Goal: Task Accomplishment & Management: Manage account settings

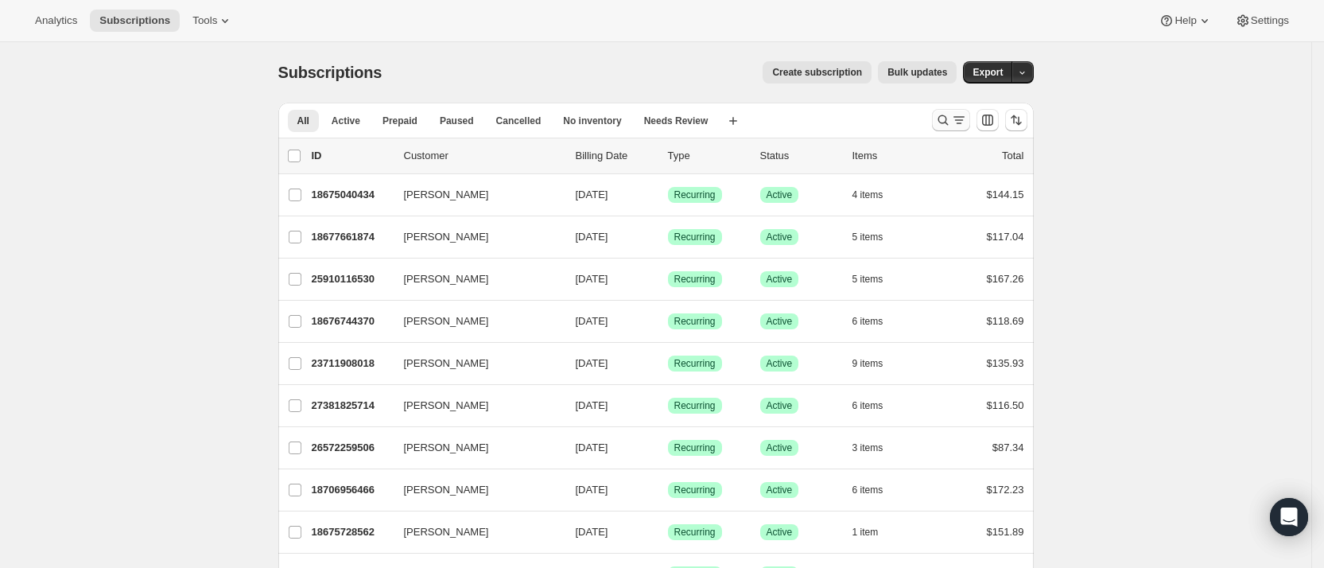
click at [947, 119] on icon "Search and filter results" at bounding box center [943, 120] width 16 height 16
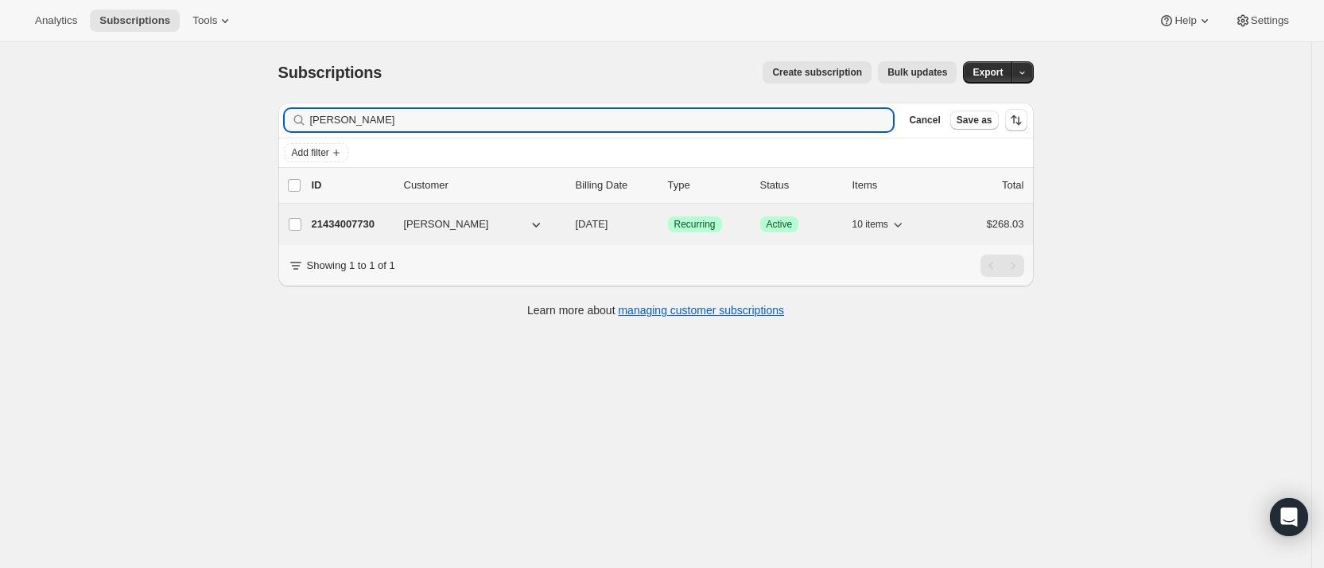
type input "[PERSON_NAME]"
click at [355, 216] on p "21434007730" at bounding box center [351, 224] width 79 height 16
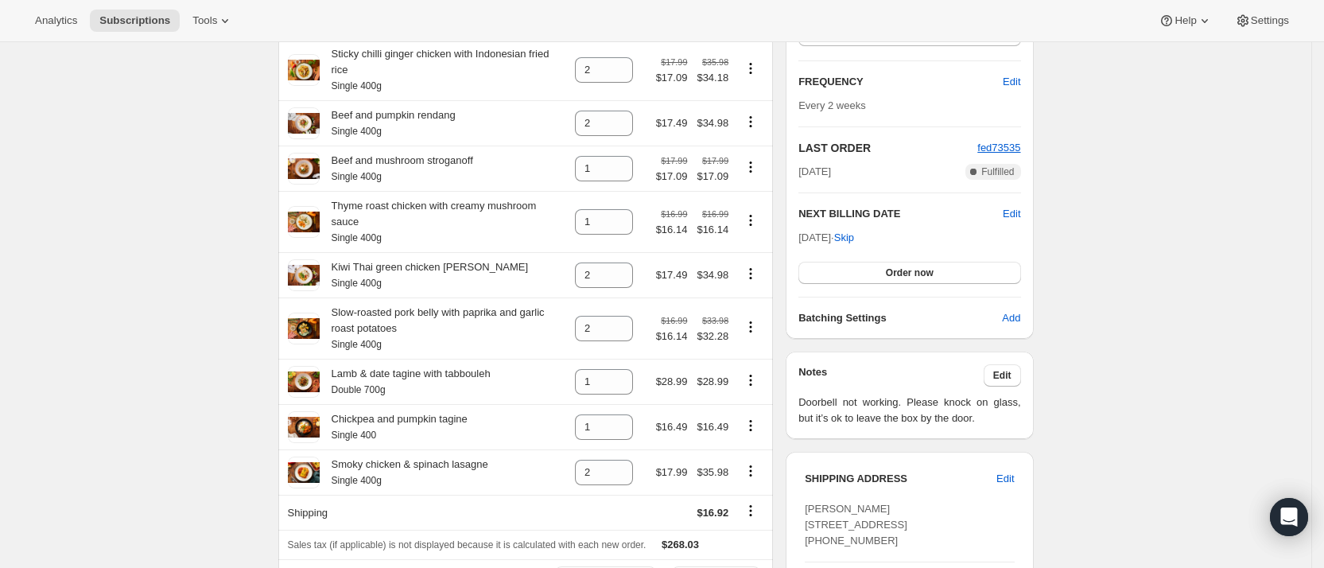
scroll to position [238, 0]
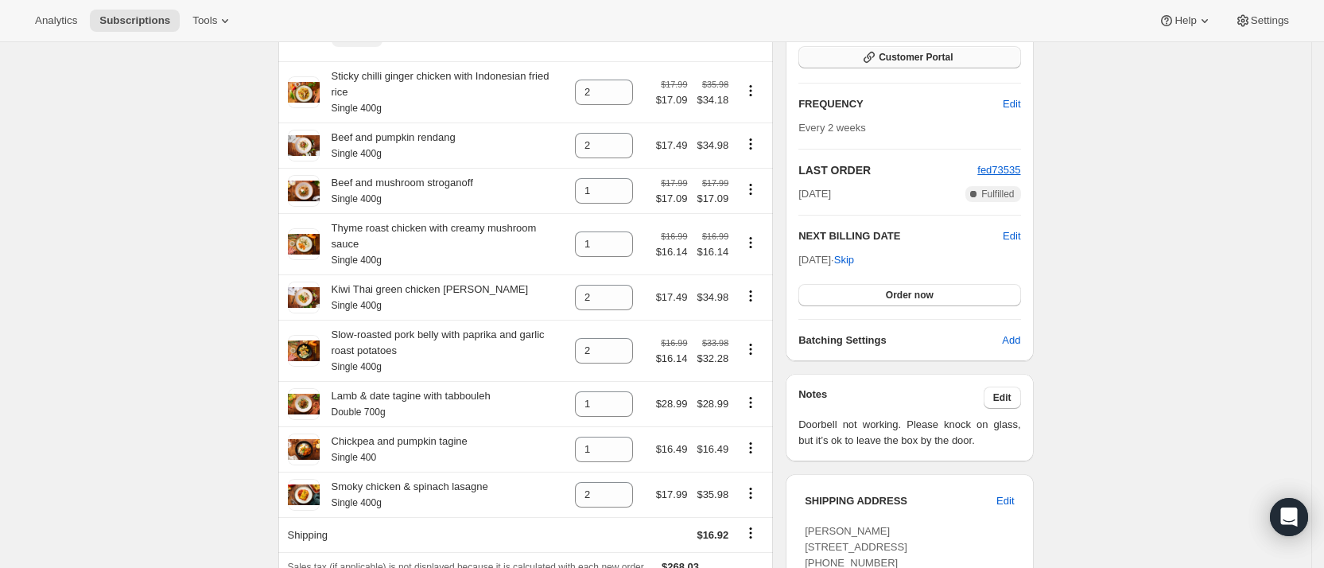
click at [921, 51] on span "Customer Portal" at bounding box center [915, 57] width 74 height 13
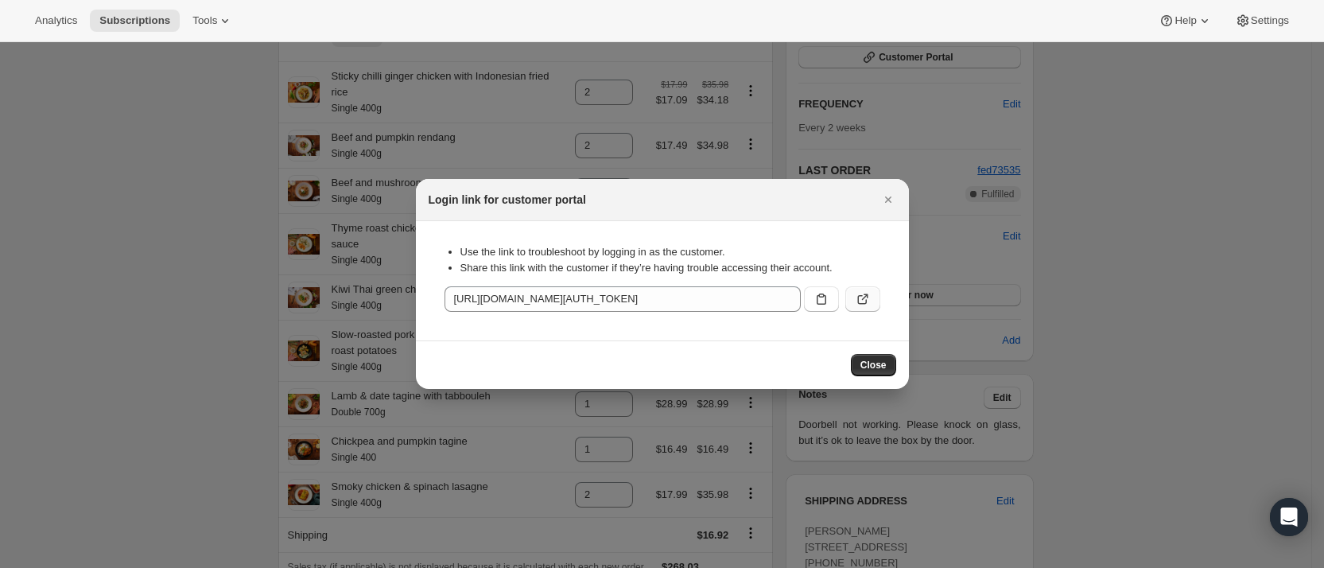
click at [868, 291] on icon ":rd0:" at bounding box center [863, 299] width 16 height 16
click at [889, 196] on icon "Close" at bounding box center [888, 200] width 16 height 16
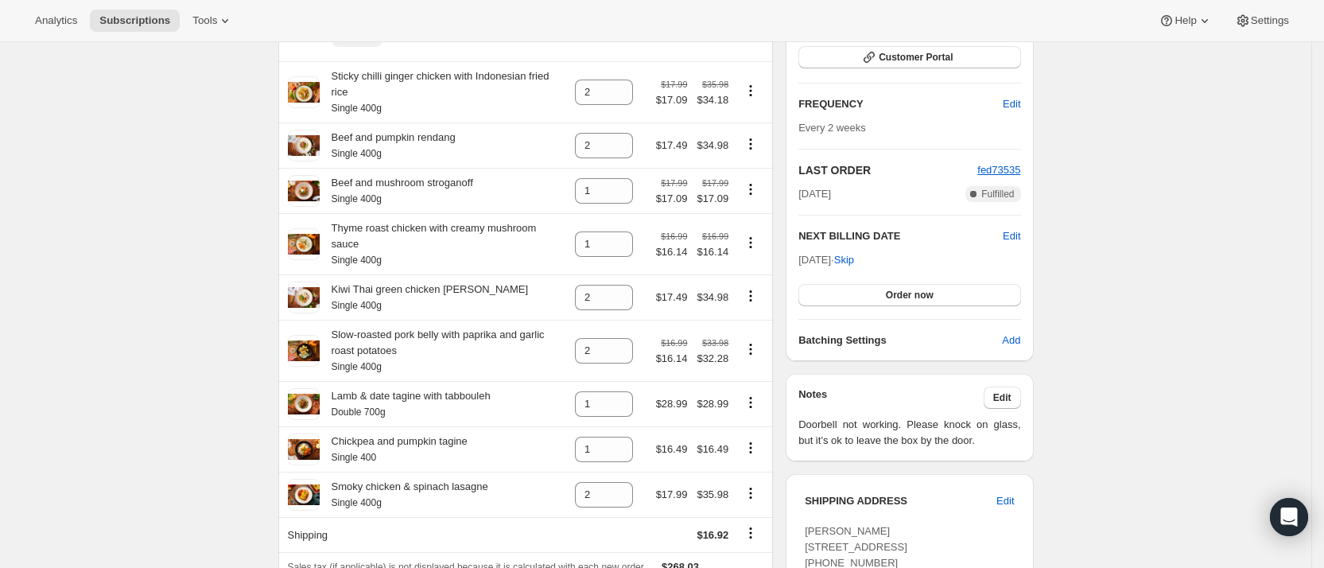
scroll to position [0, 0]
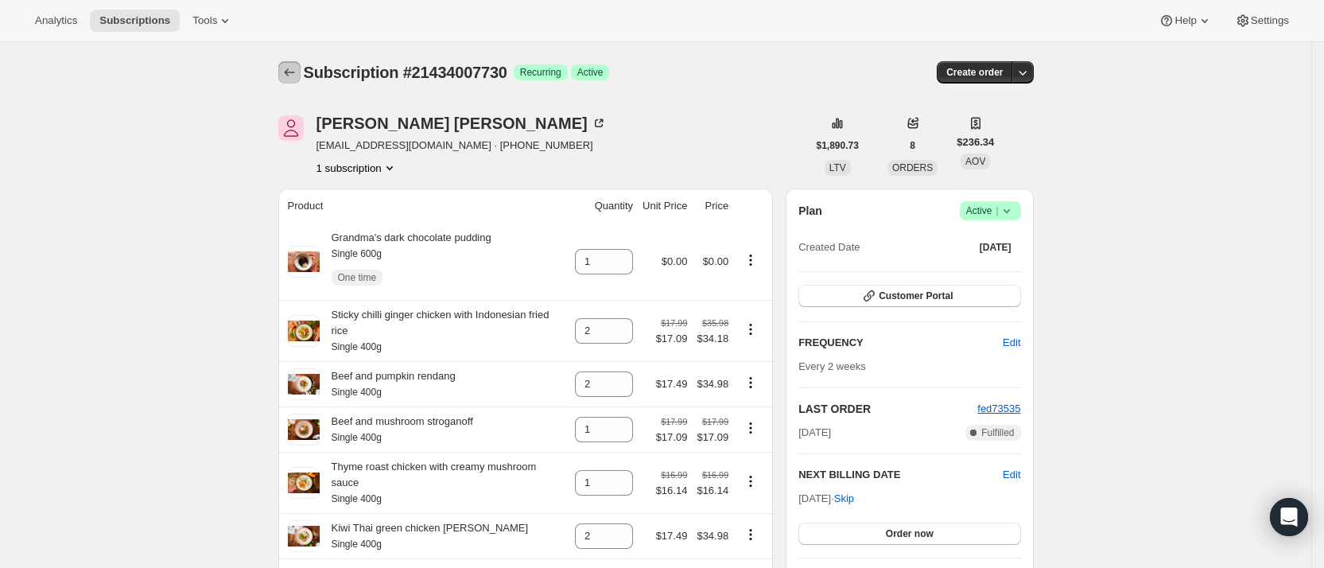
click at [300, 64] on button "Subscriptions" at bounding box center [289, 72] width 22 height 22
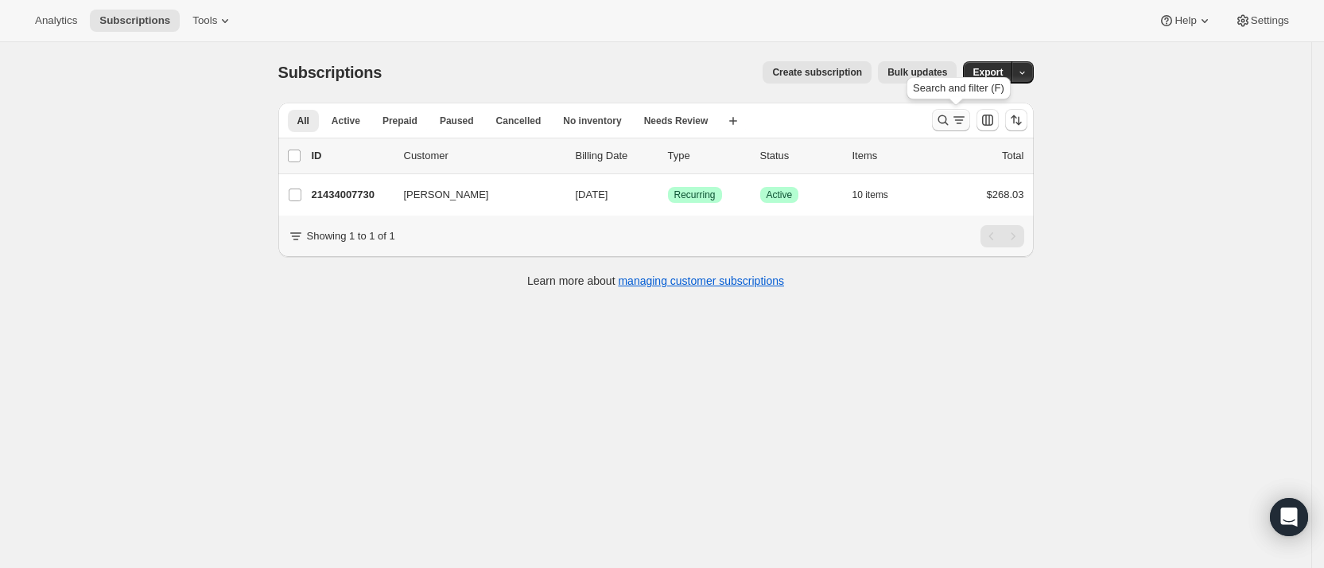
click at [947, 120] on icon "Search and filter results" at bounding box center [943, 120] width 16 height 16
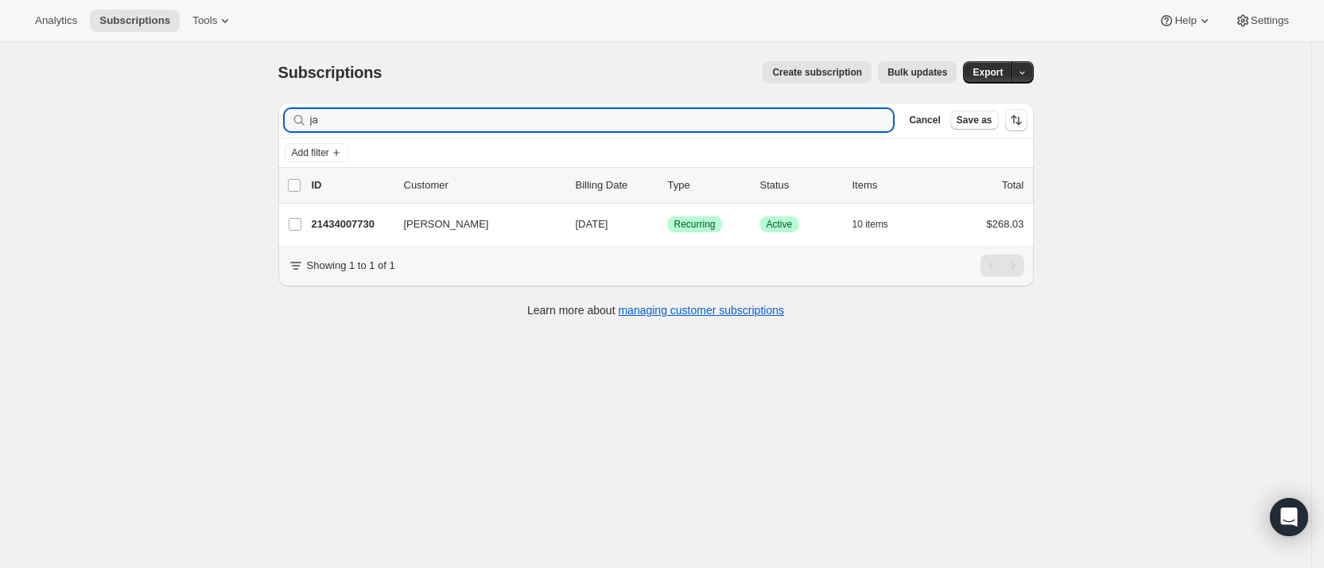
type input "j"
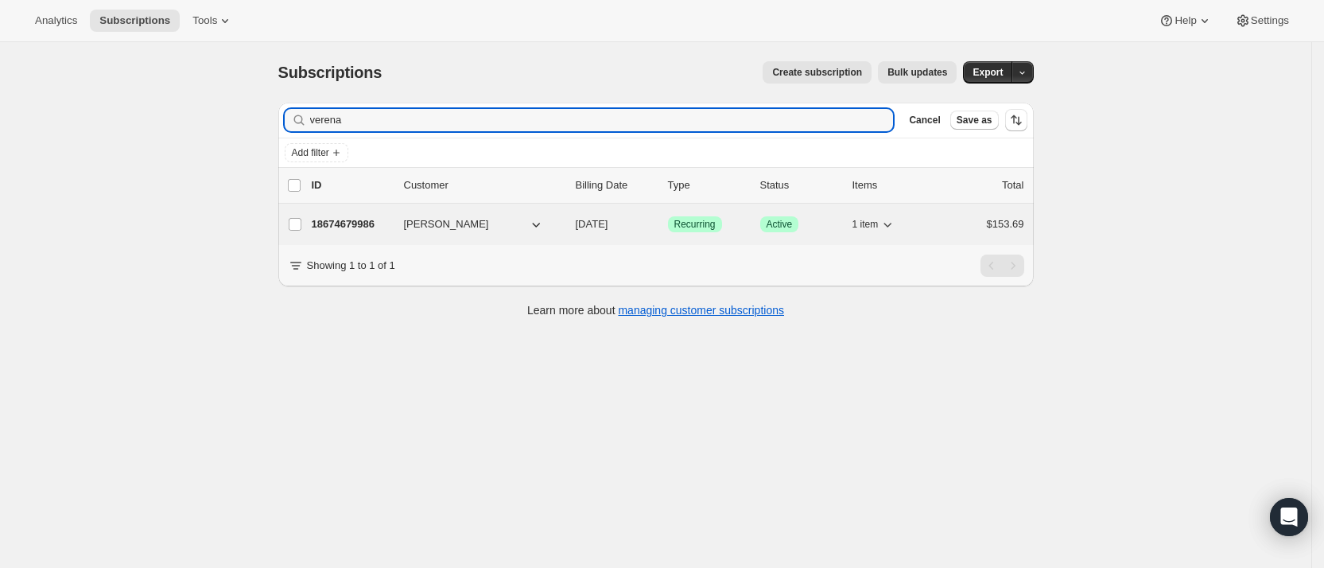
type input "verena"
click at [350, 223] on p "18674679986" at bounding box center [351, 224] width 79 height 16
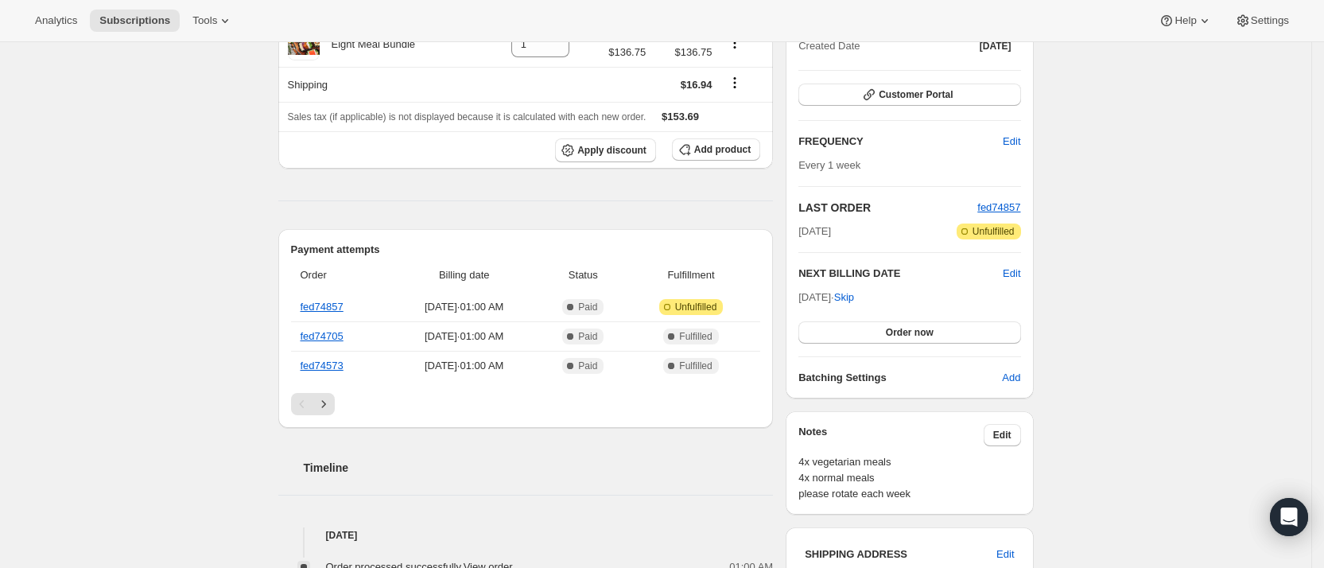
scroll to position [238, 0]
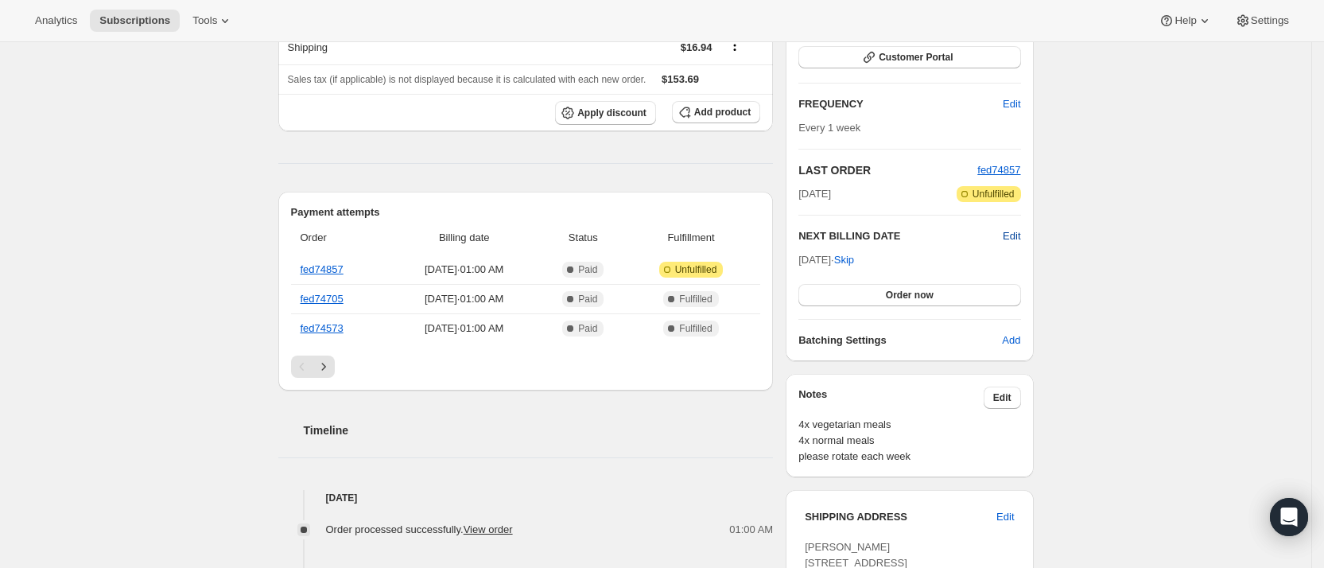
click at [1017, 231] on span "Edit" at bounding box center [1010, 236] width 17 height 16
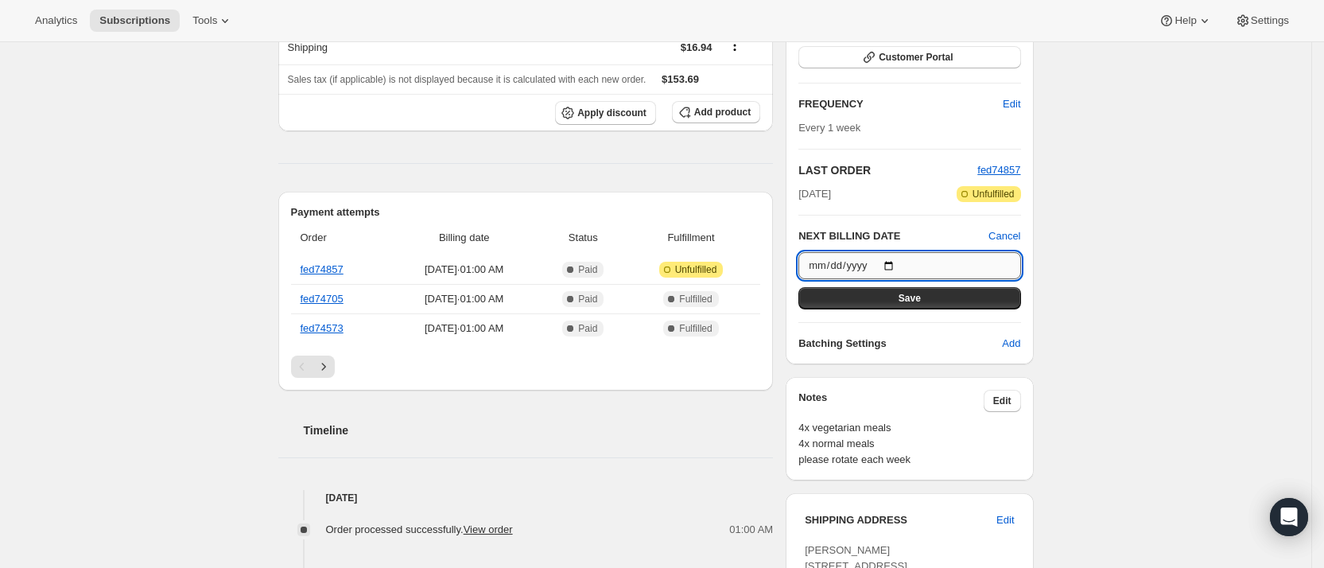
click at [897, 258] on input "[DATE]" at bounding box center [909, 265] width 222 height 27
click at [894, 262] on input "[DATE]" at bounding box center [909, 265] width 222 height 27
type input "[DATE]"
click at [921, 296] on span "Save" at bounding box center [909, 298] width 22 height 13
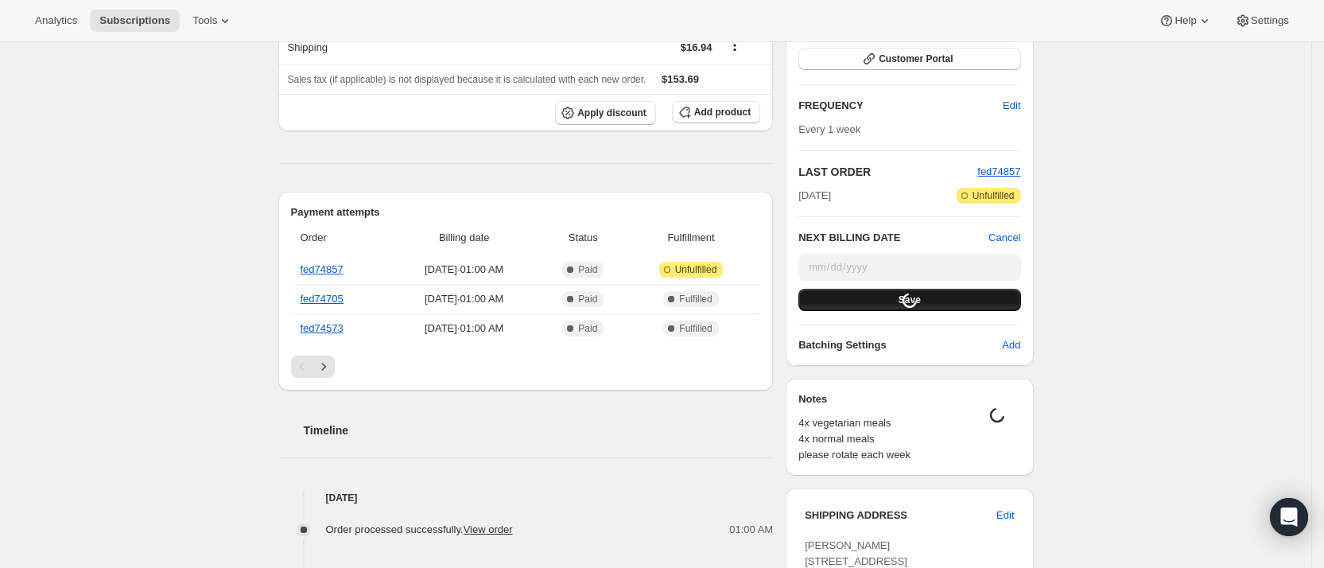
scroll to position [151, 0]
